Goal: Transaction & Acquisition: Purchase product/service

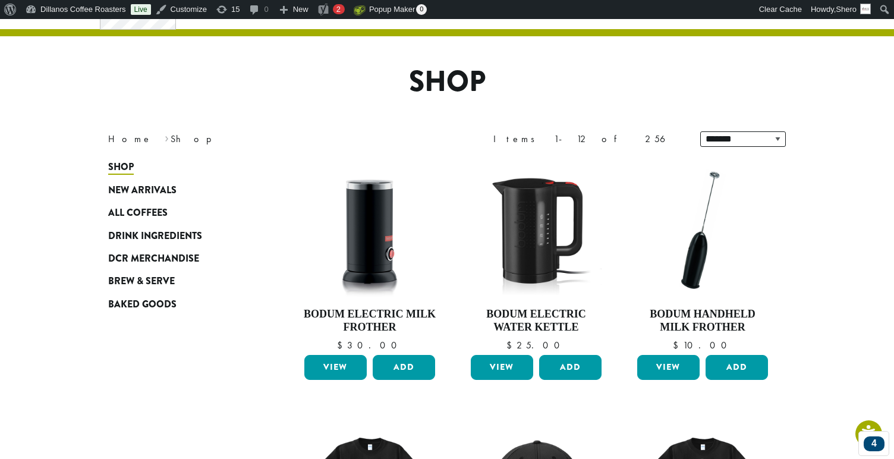
scroll to position [63, 0]
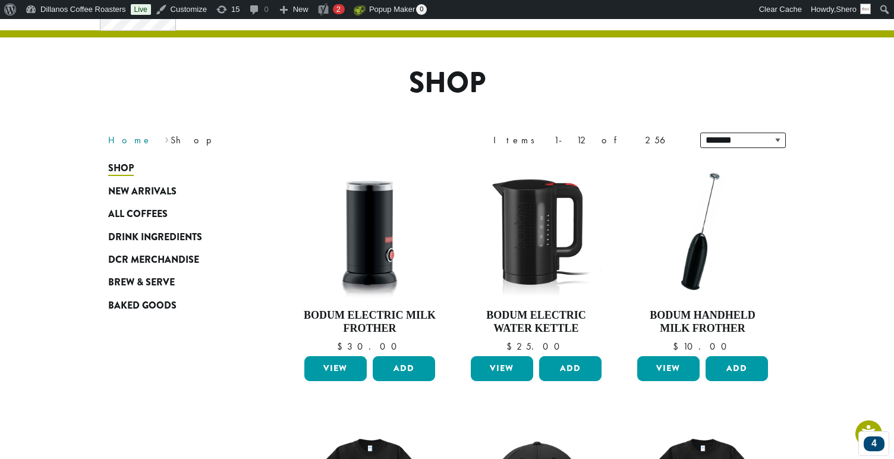
click at [120, 137] on link "Home" at bounding box center [130, 140] width 44 height 12
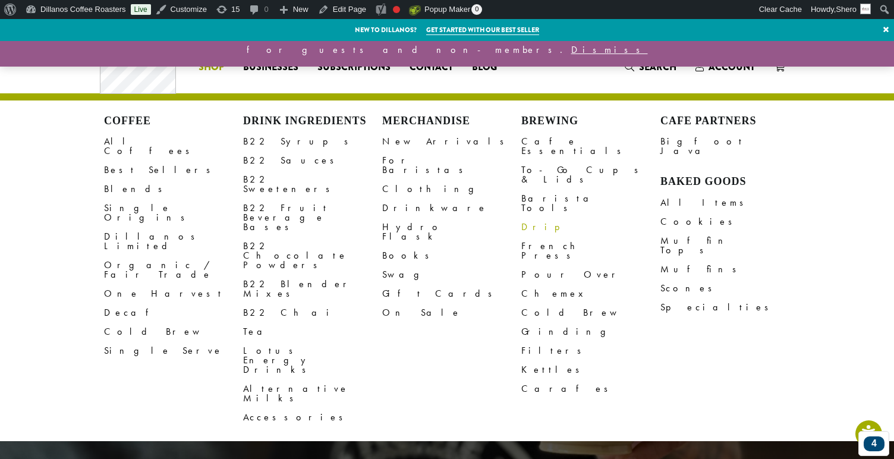
click at [526, 218] on link "Drip" at bounding box center [590, 227] width 139 height 19
